Goal: Find specific page/section: Find specific page/section

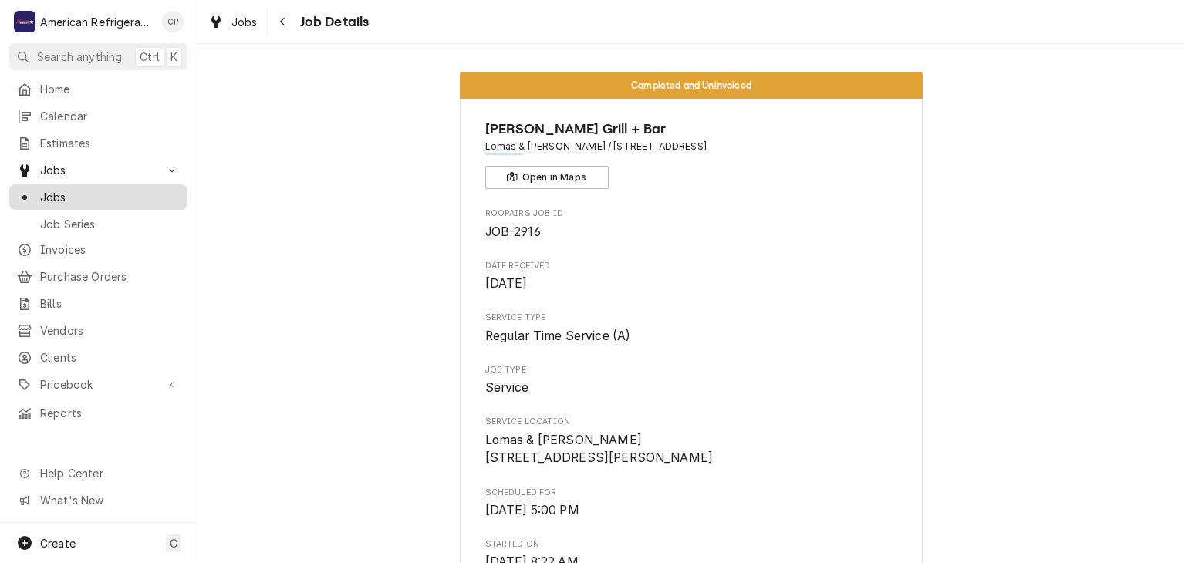
click at [130, 195] on span "Jobs" at bounding box center [110, 197] width 140 height 16
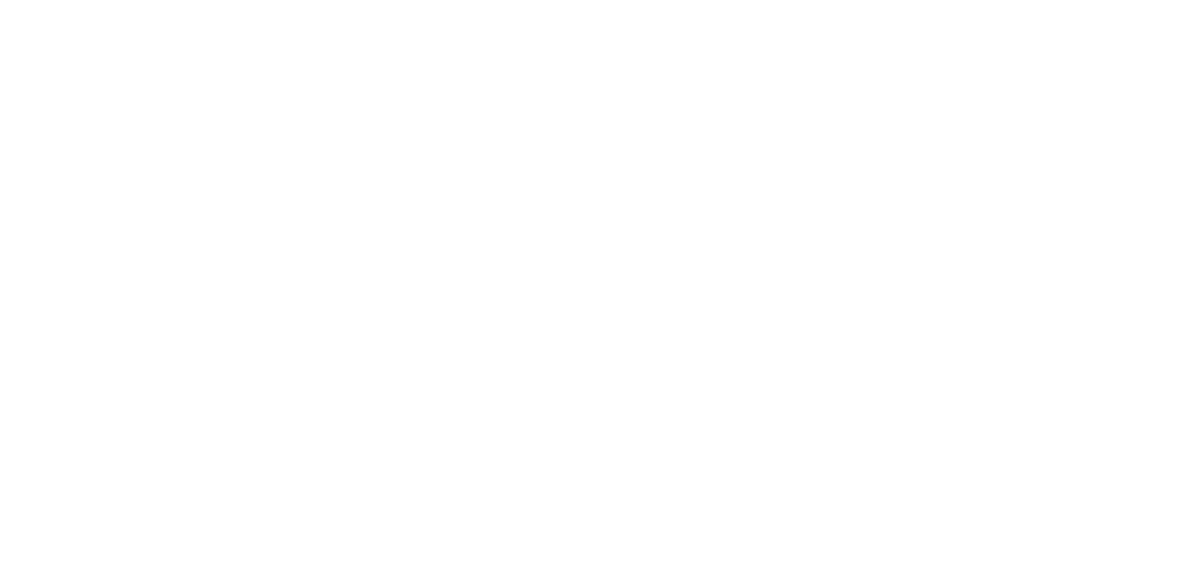
click at [117, 245] on div "Dynamic Content Wrapper" at bounding box center [592, 281] width 1185 height 563
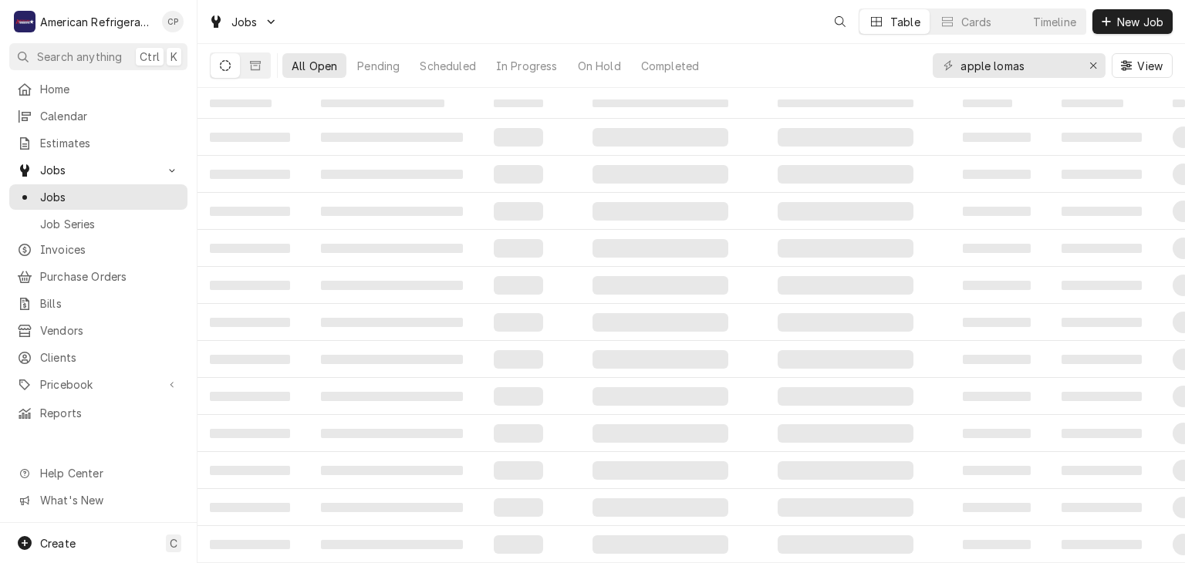
click at [76, 246] on span "Invoices" at bounding box center [110, 249] width 140 height 16
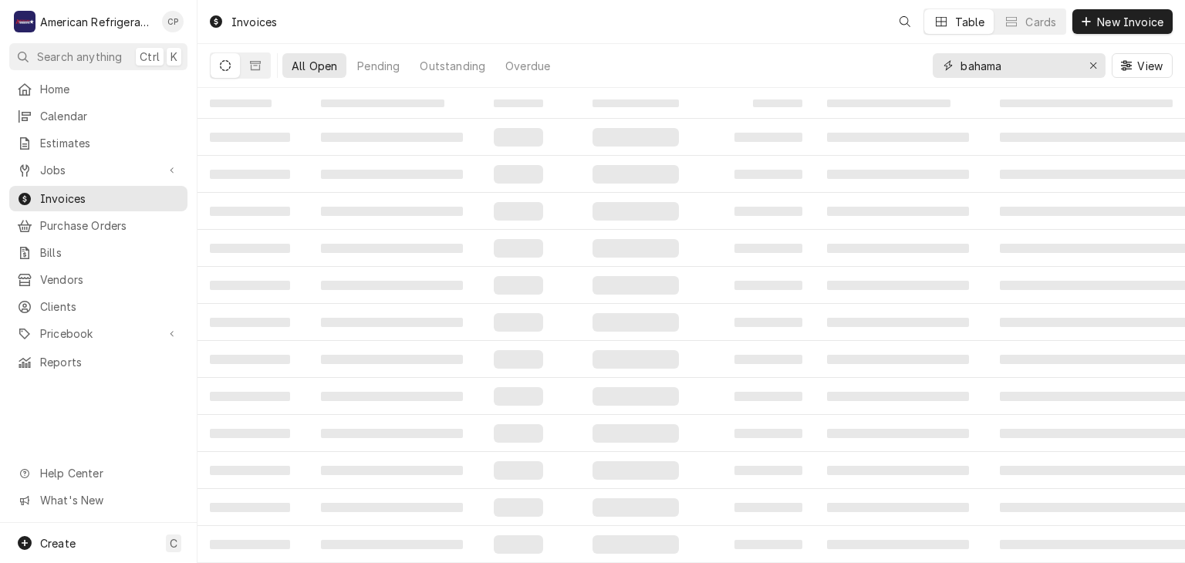
click at [1005, 66] on input "bahama" at bounding box center [1018, 65] width 116 height 25
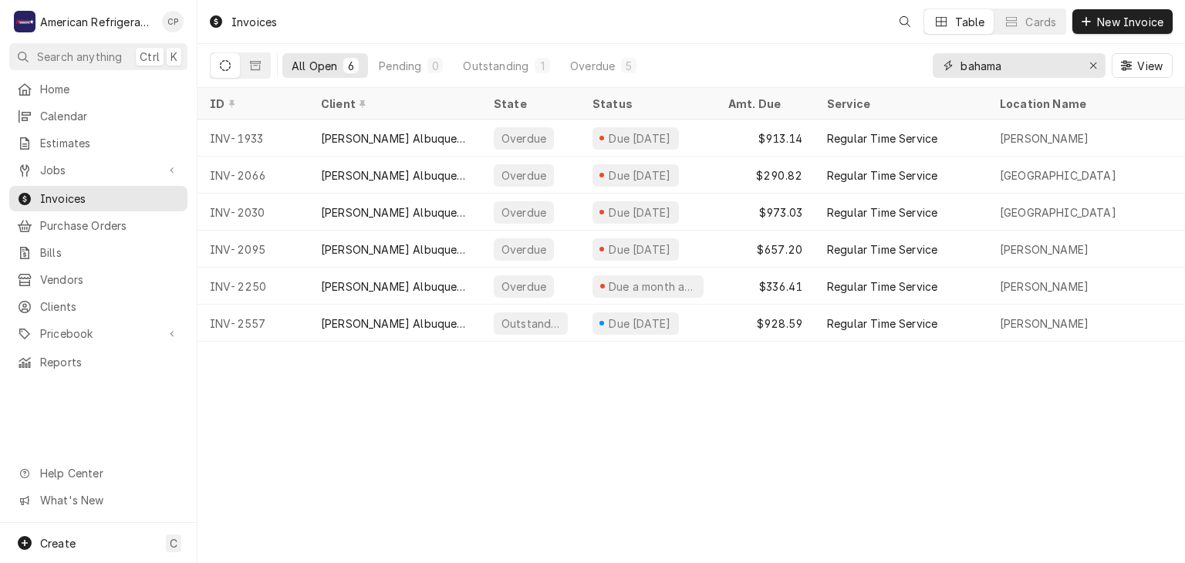
type input "t"
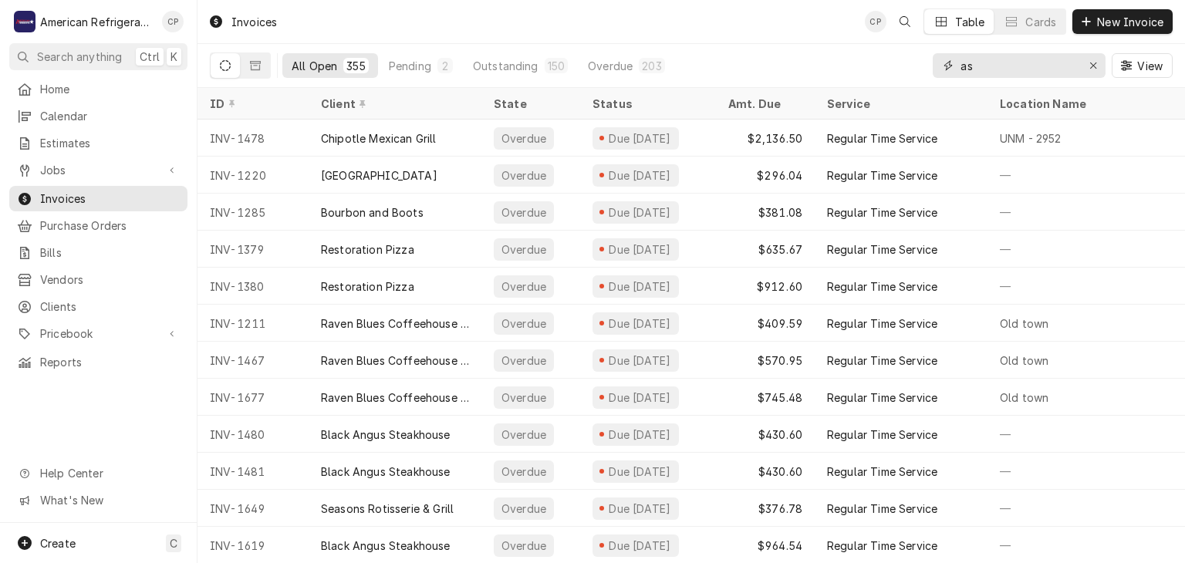
type input "a"
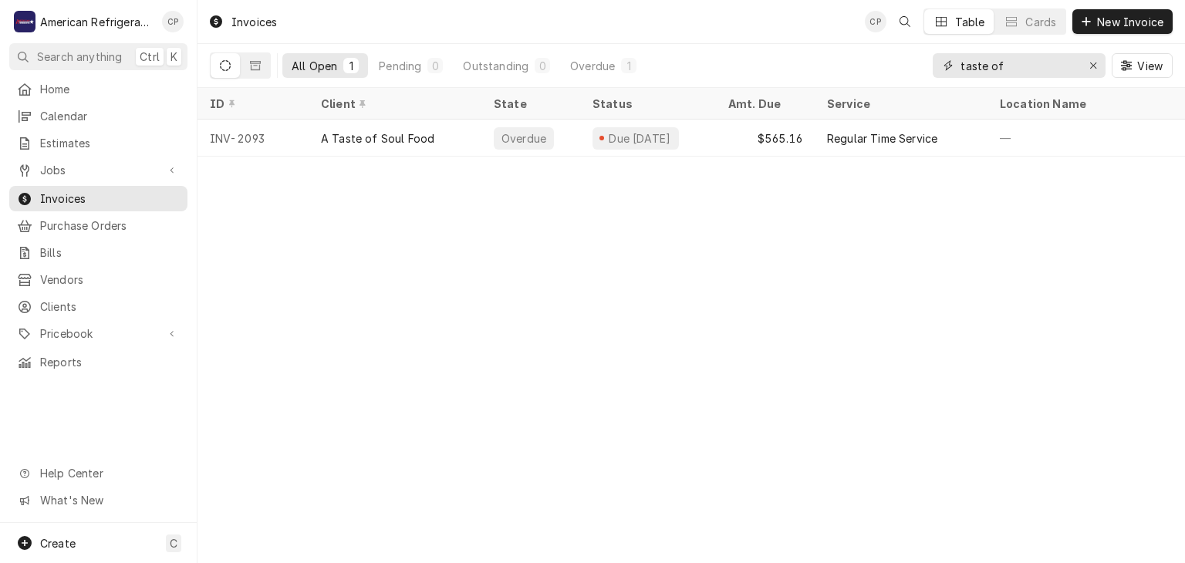
click at [1011, 70] on input "taste of" at bounding box center [1018, 65] width 116 height 25
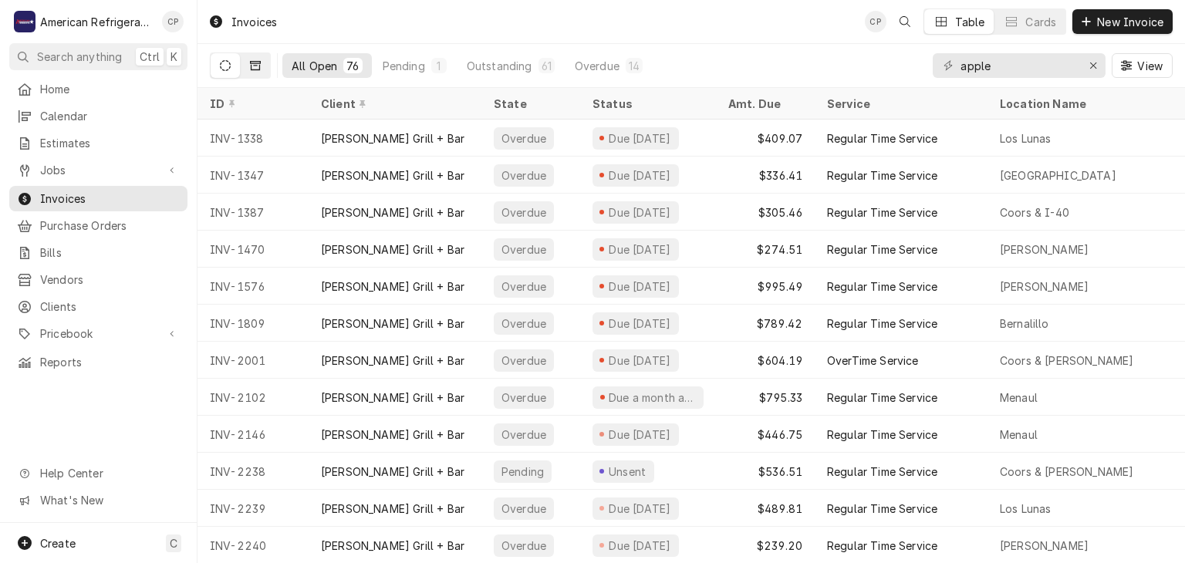
click at [261, 75] on button "Dynamic Content Wrapper" at bounding box center [255, 65] width 29 height 25
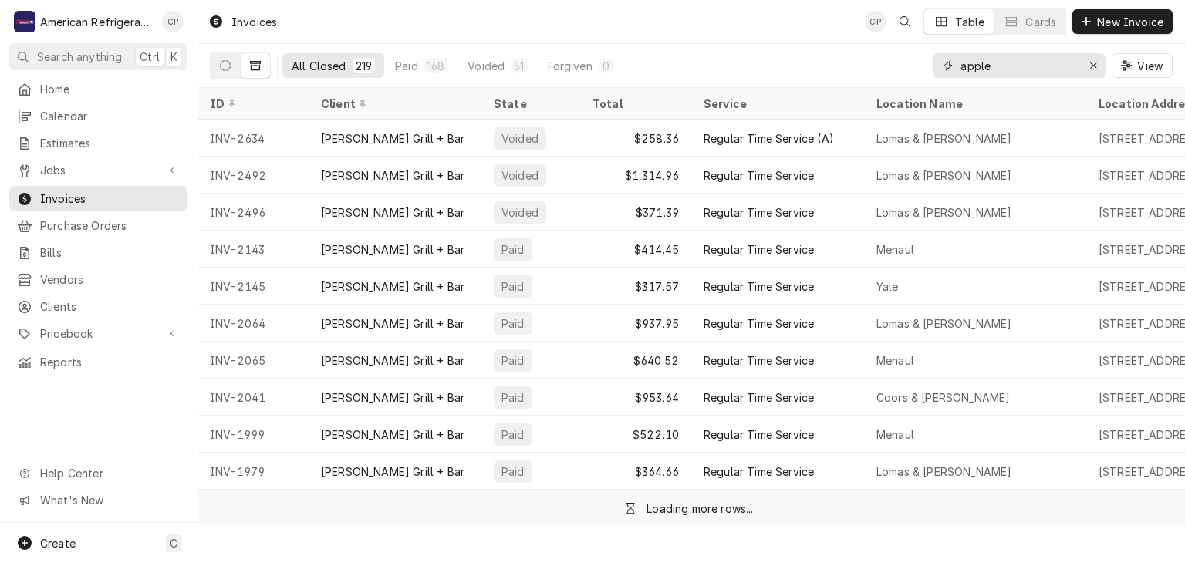
click at [1030, 71] on input "apple" at bounding box center [1018, 65] width 116 height 25
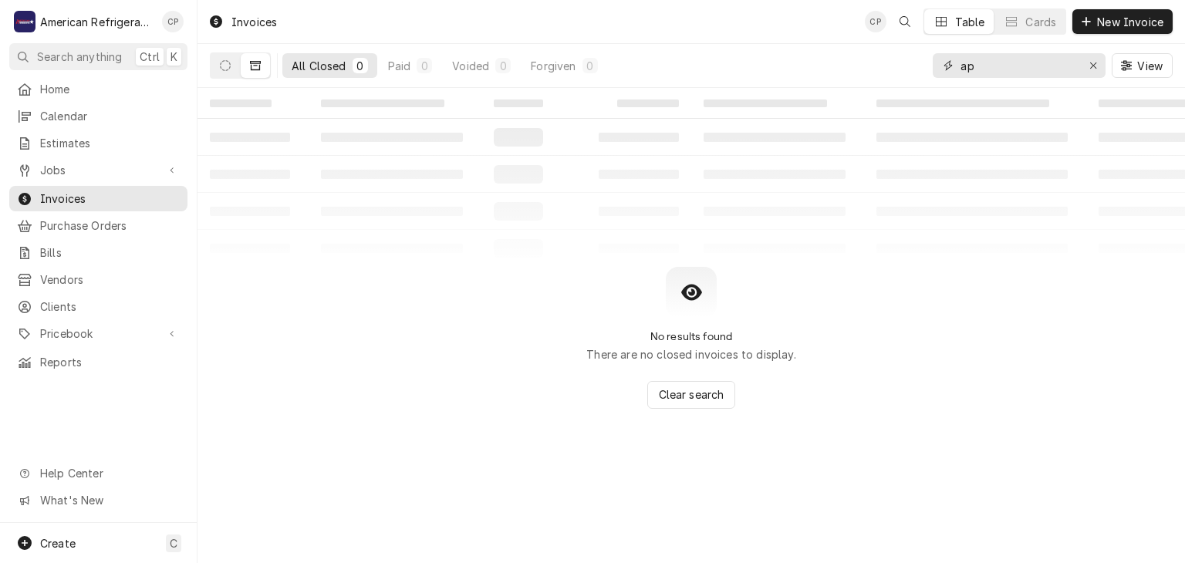
type input "a"
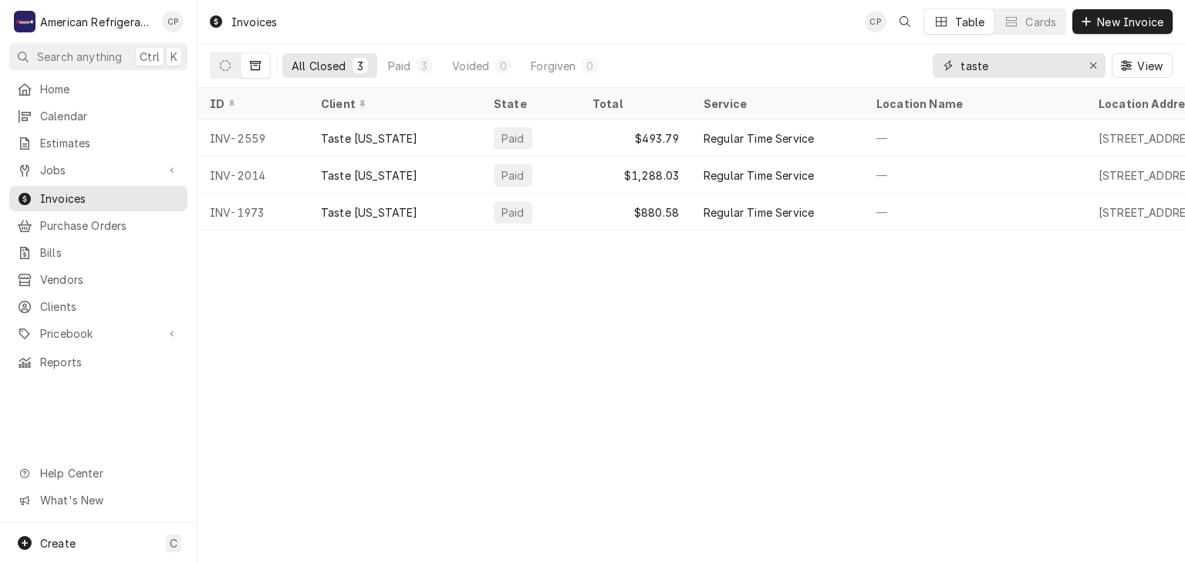
click at [1022, 64] on input "taste" at bounding box center [1018, 65] width 116 height 25
type input "steel"
